Goal: Information Seeking & Learning: Learn about a topic

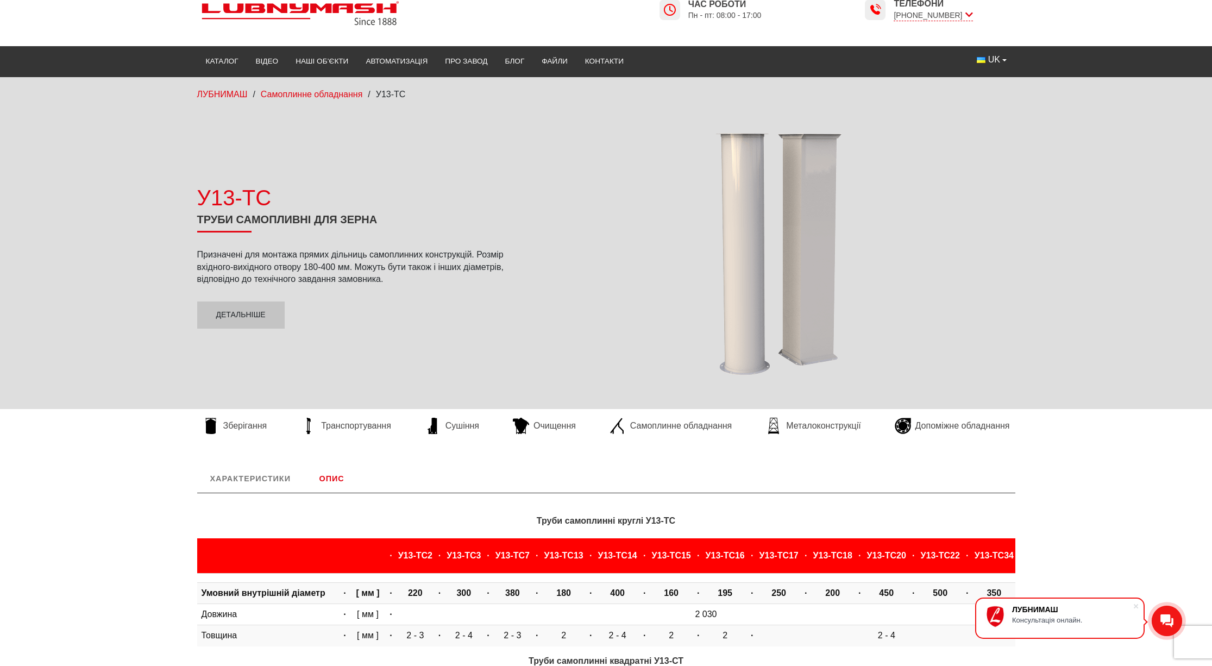
scroll to position [24, 0]
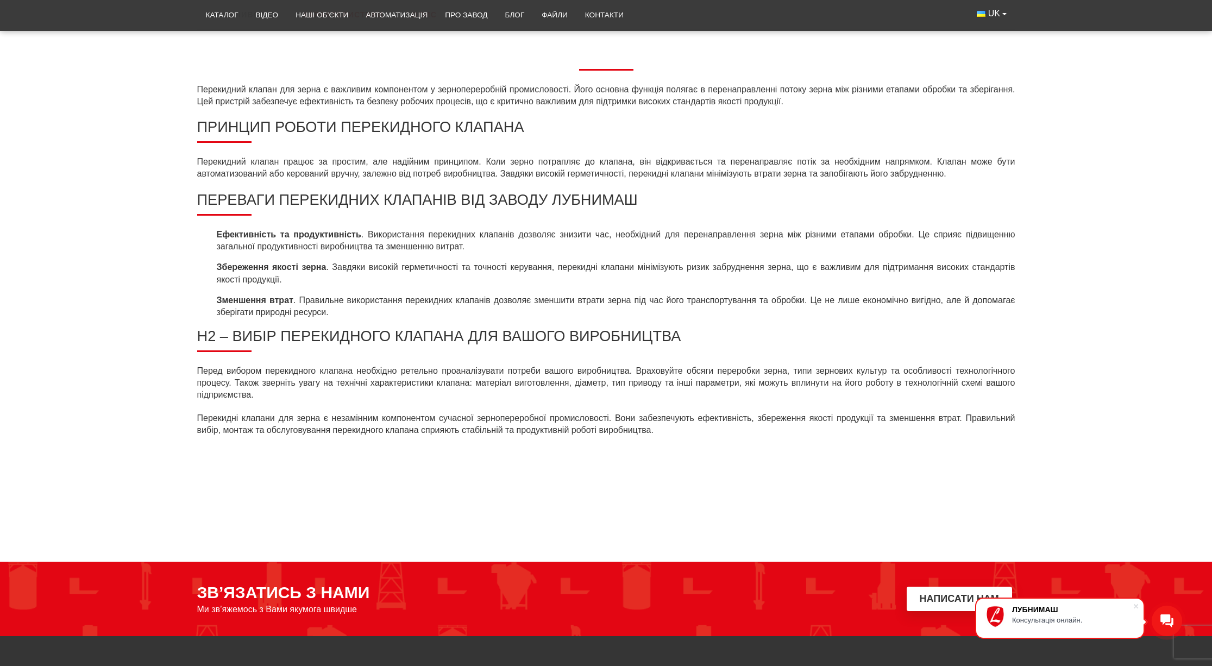
scroll to position [262, 0]
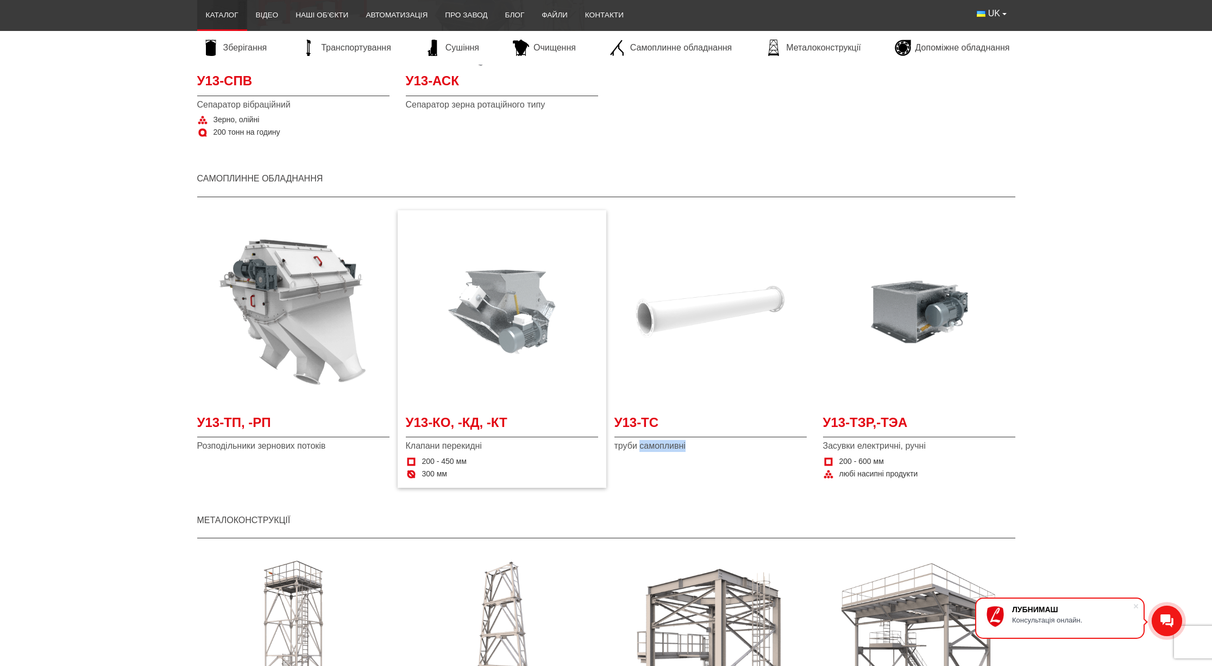
scroll to position [2122, 0]
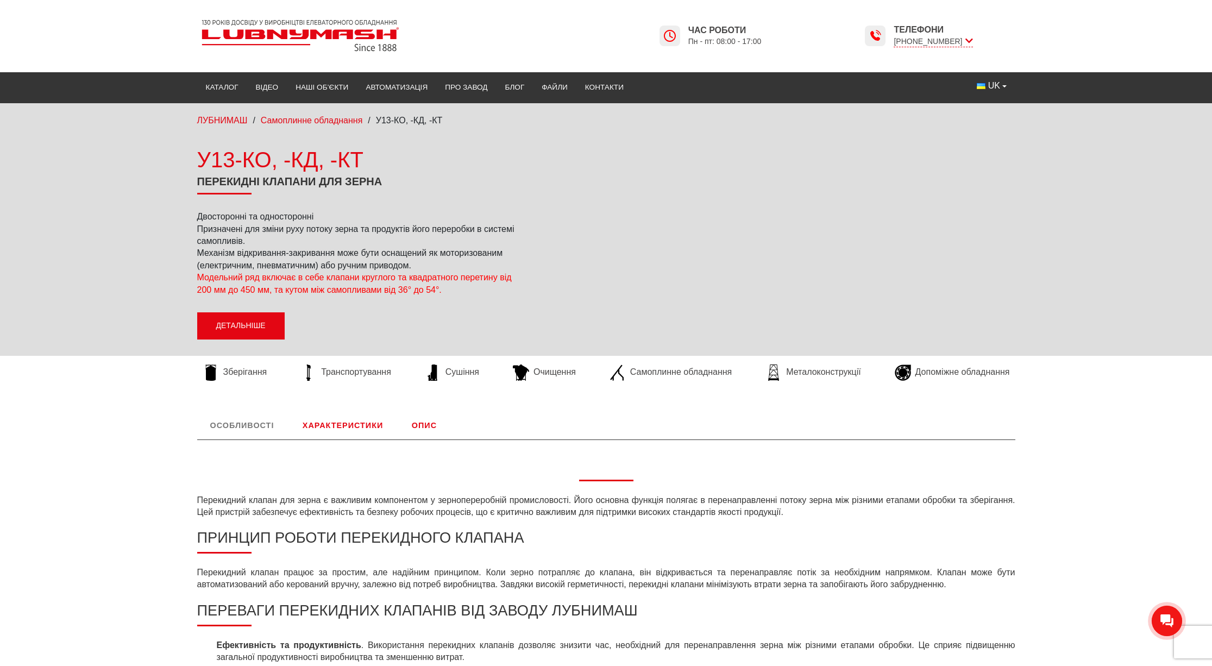
click at [246, 334] on link "Детальніше" at bounding box center [240, 325] width 87 height 27
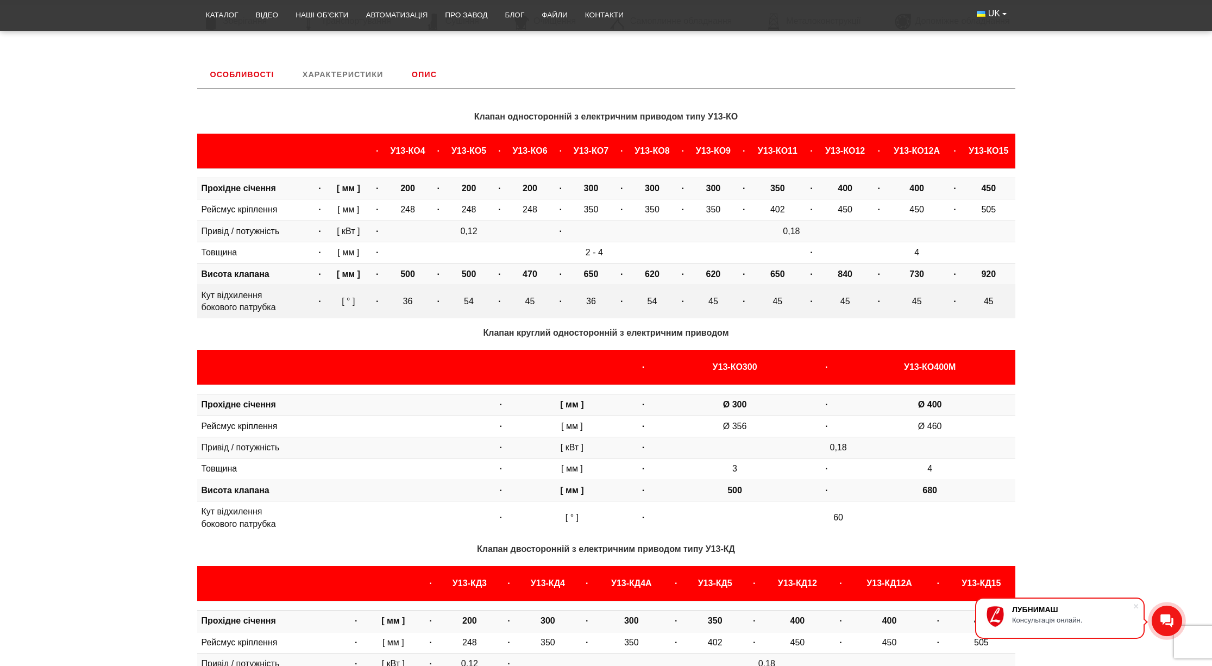
scroll to position [373, 0]
